Goal: Task Accomplishment & Management: Use online tool/utility

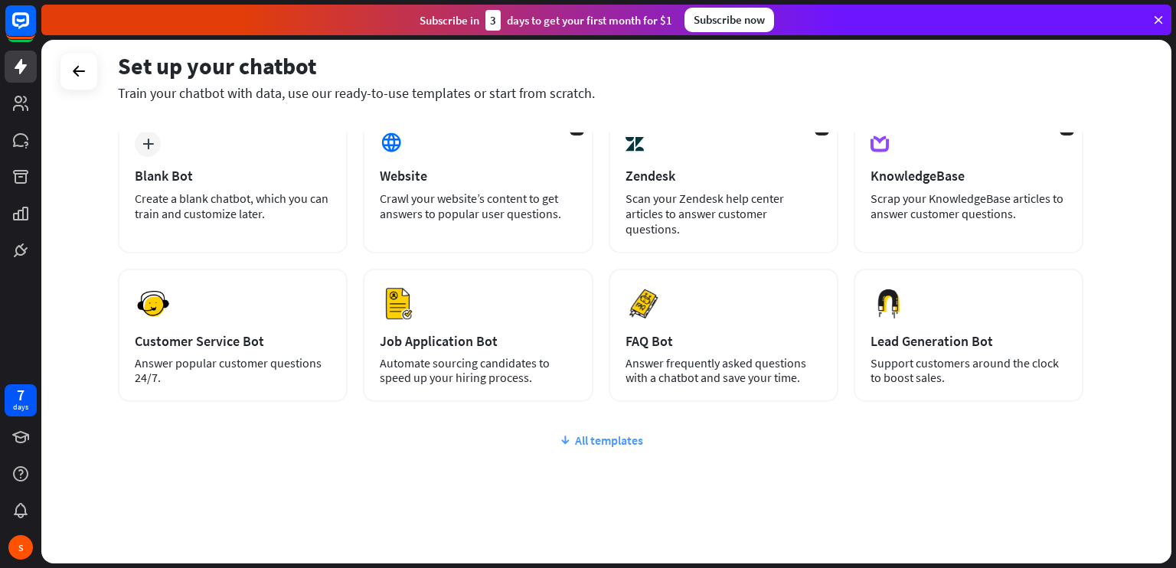
scroll to position [92, 0]
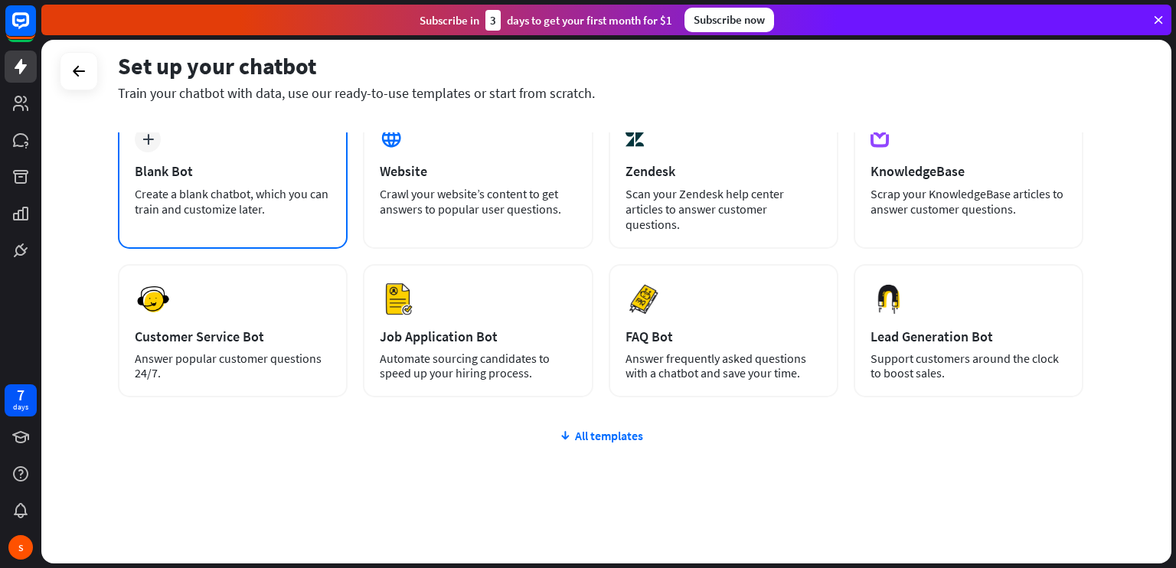
click at [263, 168] on div "Blank Bot" at bounding box center [233, 171] width 196 height 18
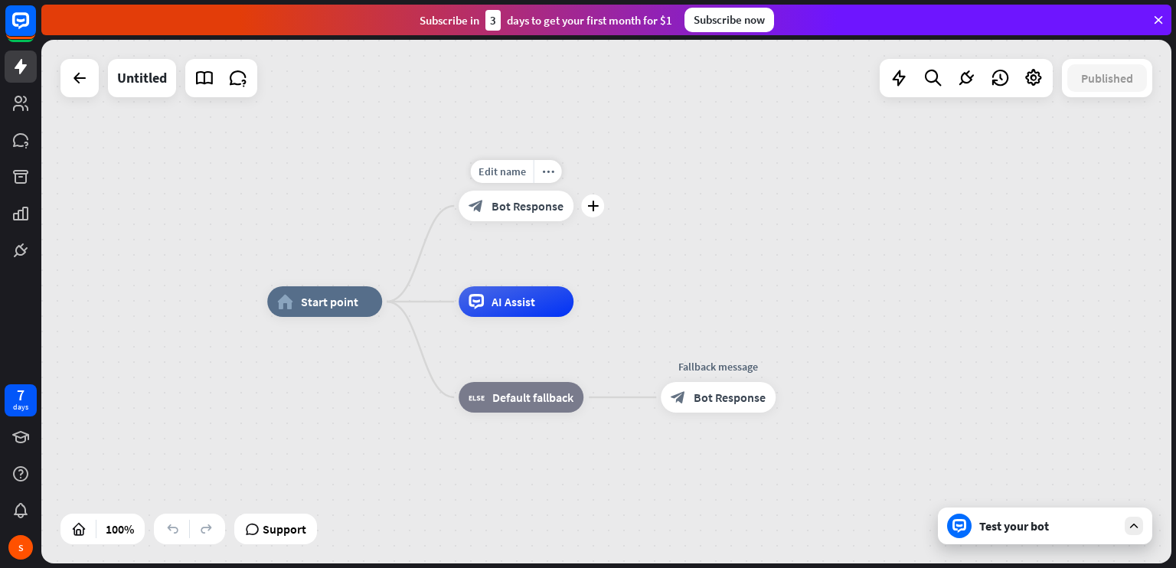
click at [527, 208] on span "Bot Response" at bounding box center [527, 205] width 72 height 15
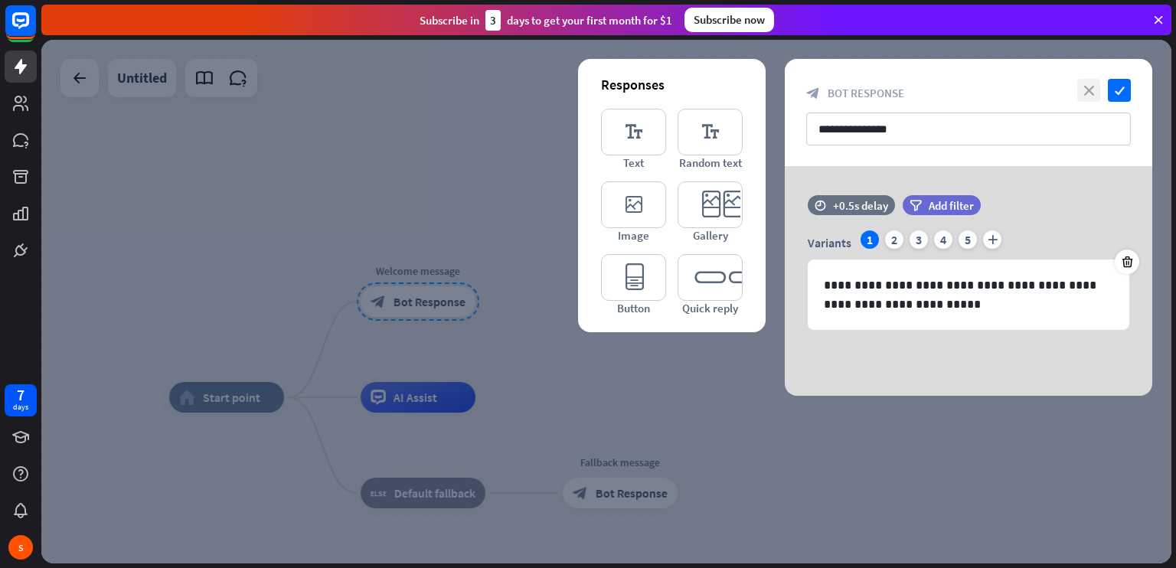
click at [1092, 85] on icon "close" at bounding box center [1088, 90] width 23 height 23
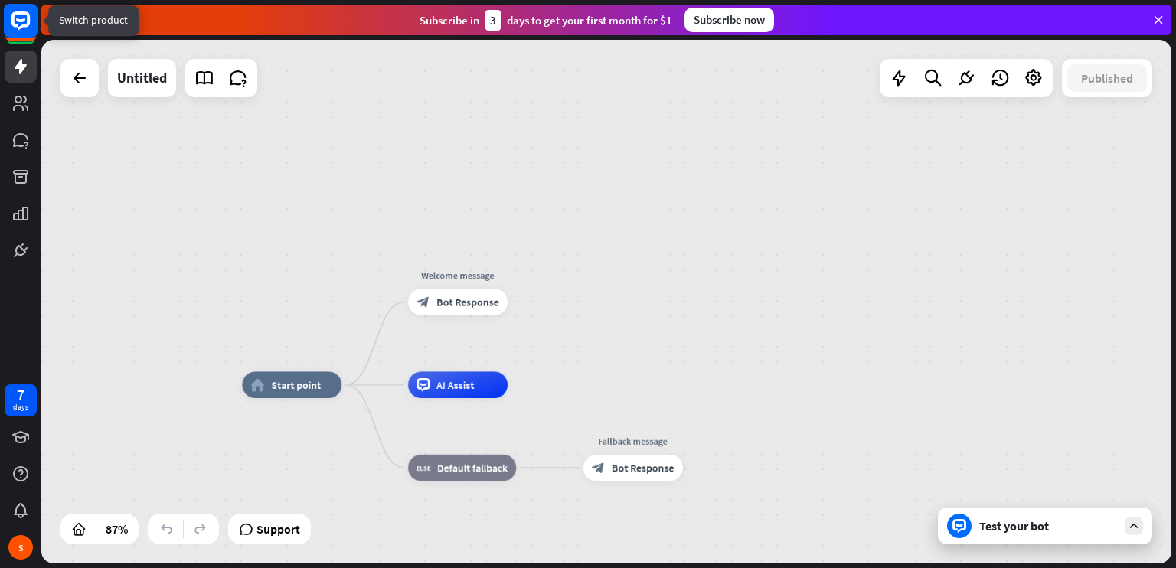
click at [31, 16] on rect at bounding box center [21, 21] width 34 height 34
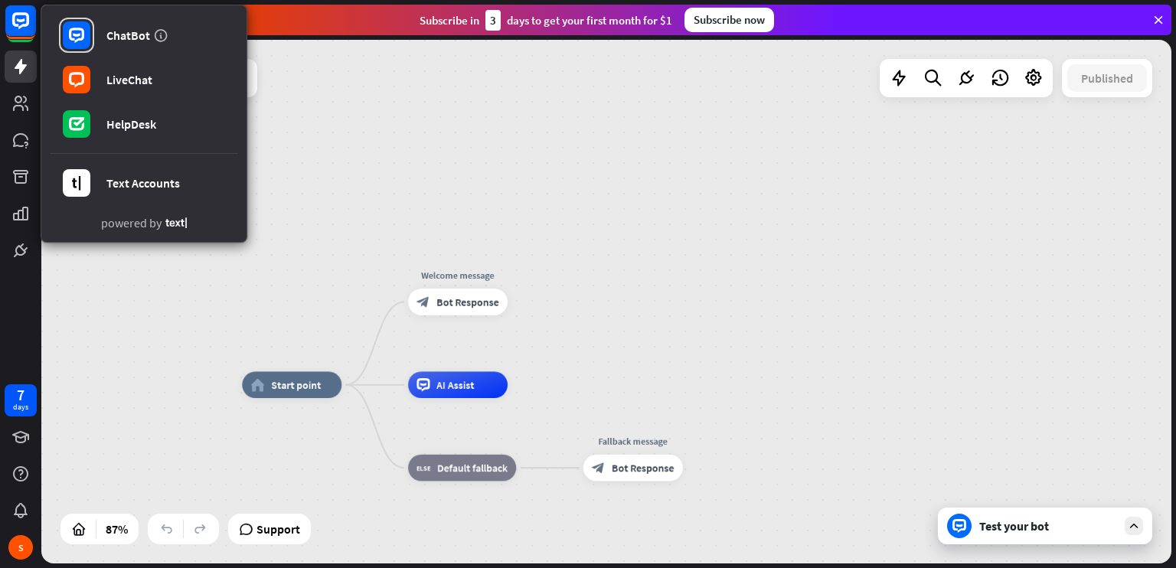
click at [386, 109] on div "home_2 Start point Welcome message block_bot_response Bot Response AI Assist bl…" at bounding box center [606, 301] width 1130 height 523
